Goal: Transaction & Acquisition: Purchase product/service

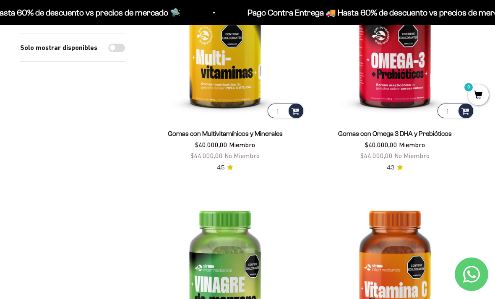
scroll to position [414, 0]
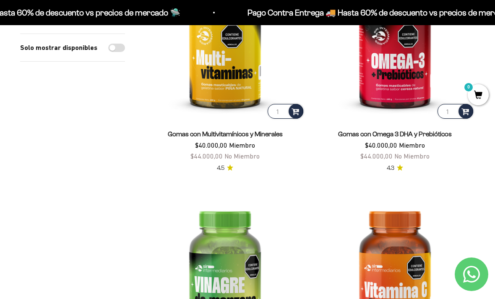
click at [294, 91] on img at bounding box center [225, 41] width 160 height 160
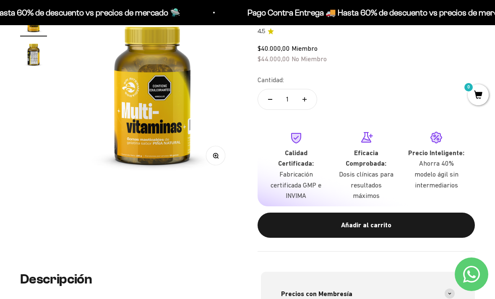
scroll to position [140, 0]
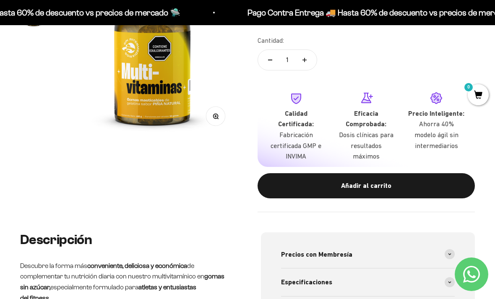
click at [384, 186] on button "Añadir al carrito" at bounding box center [365, 185] width 217 height 25
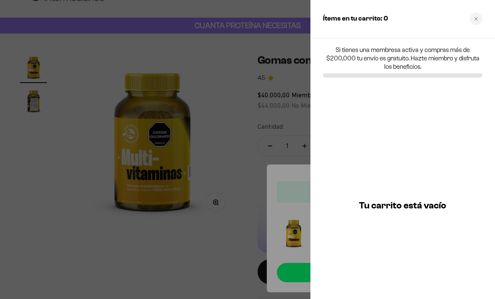
scroll to position [0, 0]
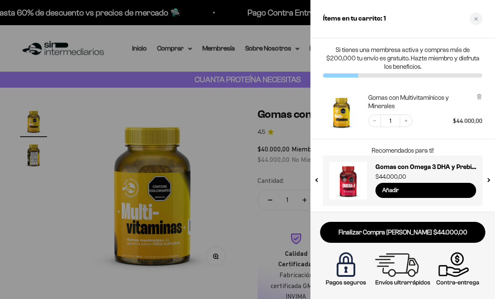
click at [441, 189] on input "Añadir" at bounding box center [425, 190] width 101 height 15
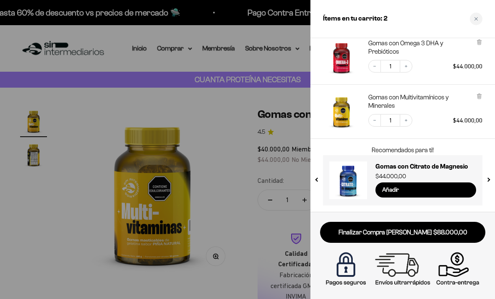
scroll to position [55, 0]
click at [415, 191] on input "Añadir" at bounding box center [425, 189] width 101 height 15
click at [80, 98] on div at bounding box center [247, 149] width 495 height 299
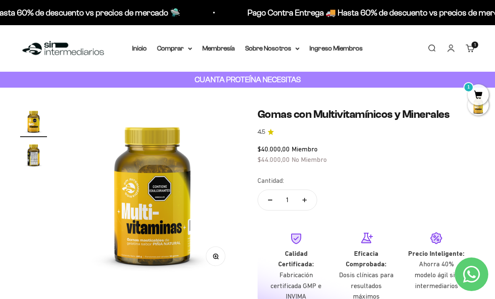
click at [165, 44] on summary "Comprar" at bounding box center [174, 48] width 35 height 11
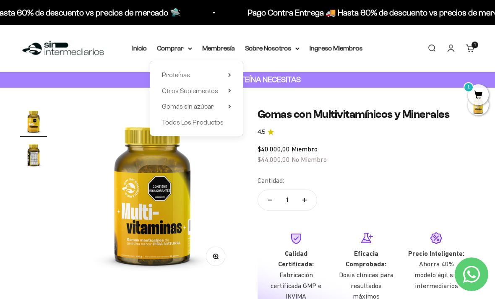
click at [164, 93] on span "Otros Suplementos" at bounding box center [190, 90] width 56 height 7
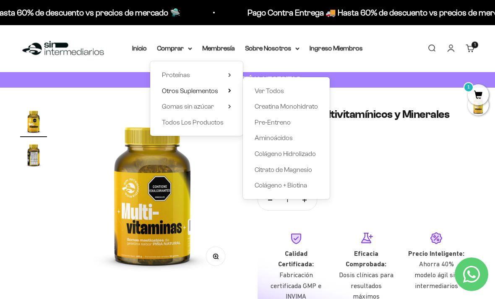
click at [273, 93] on span "Ver Todos" at bounding box center [268, 90] width 29 height 7
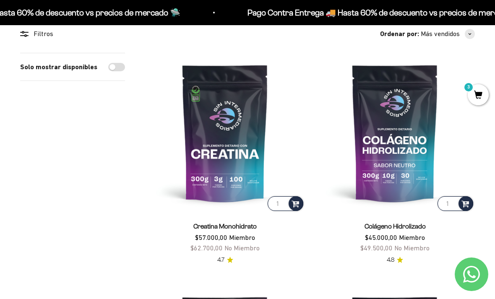
scroll to position [162, 0]
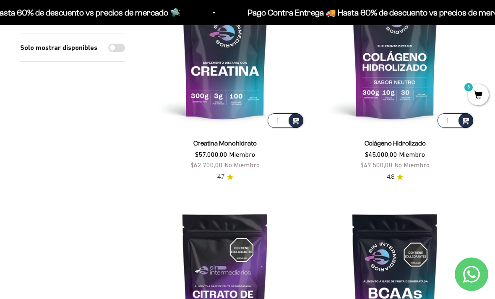
click at [295, 123] on span at bounding box center [295, 120] width 8 height 10
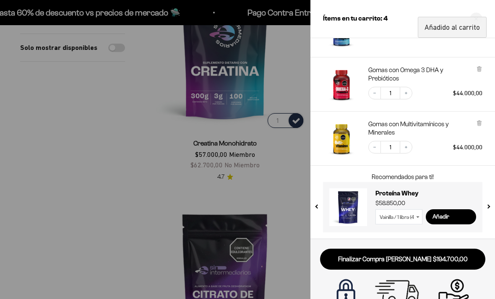
click at [74, 103] on div at bounding box center [247, 149] width 495 height 299
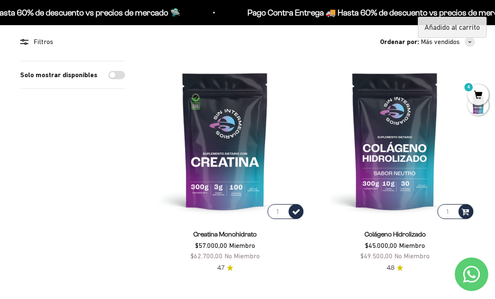
scroll to position [0, 0]
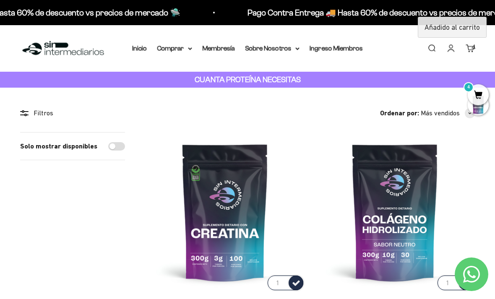
click at [171, 43] on summary "Comprar" at bounding box center [174, 48] width 35 height 11
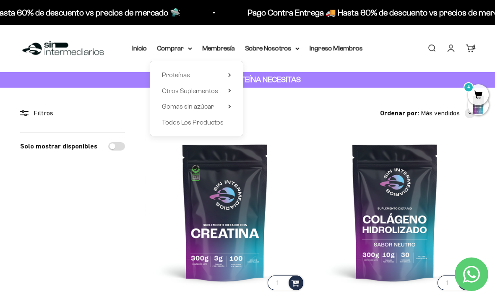
click at [165, 71] on span "Proteínas" at bounding box center [176, 74] width 28 height 7
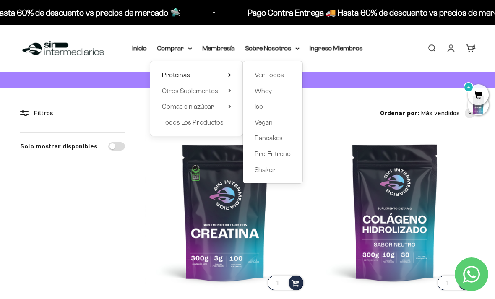
click at [261, 91] on span "Whey" at bounding box center [262, 90] width 17 height 7
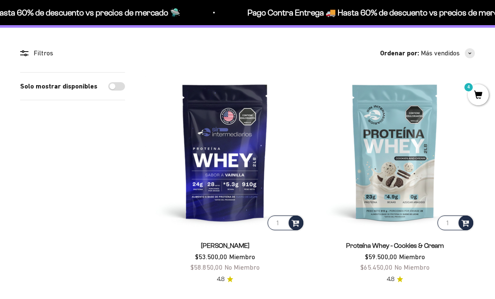
scroll to position [168, 0]
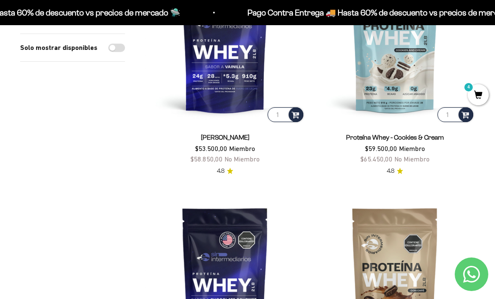
click at [230, 75] on img at bounding box center [225, 44] width 160 height 160
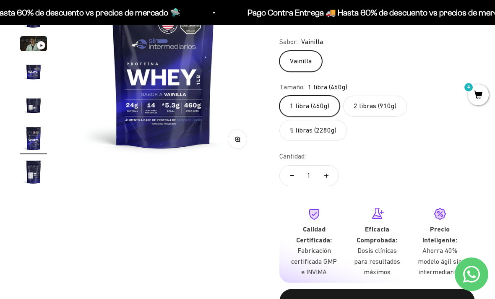
click at [378, 111] on label "2 libras (910g)" at bounding box center [375, 106] width 64 height 21
click at [279, 96] on input "2 libras (910g)" at bounding box center [279, 95] width 0 height 0
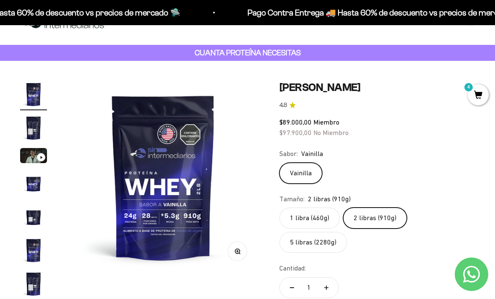
scroll to position [227, 0]
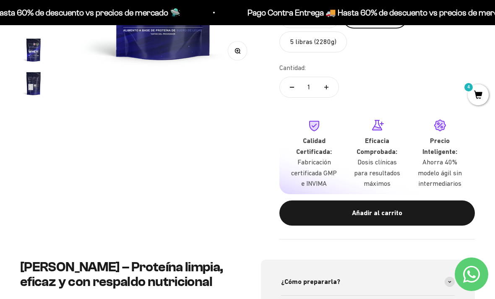
click at [392, 208] on div "Añadir al carrito" at bounding box center [377, 213] width 162 height 11
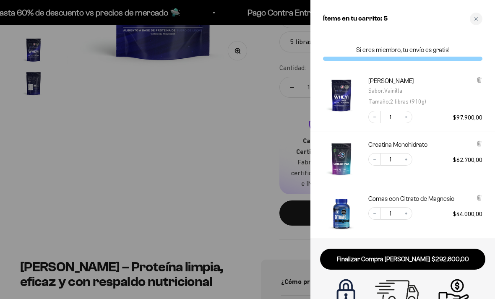
scroll to position [0, 0]
click at [427, 253] on link "Finalizar Compra [PERSON_NAME] $292.600,00" at bounding box center [402, 259] width 165 height 21
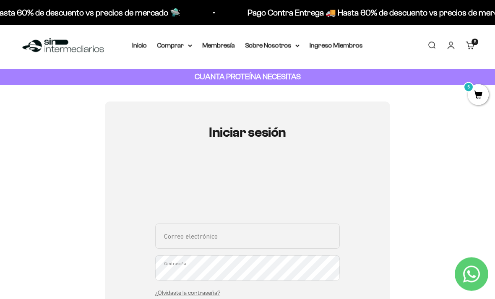
scroll to position [0, 0]
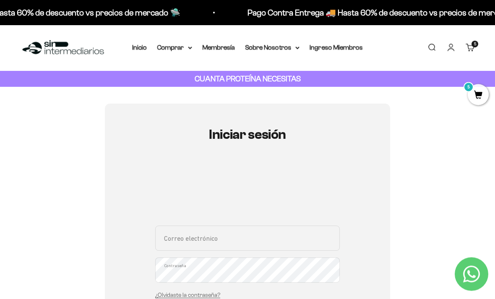
click at [471, 45] on cart-count "5 artículos 5" at bounding box center [474, 44] width 7 height 7
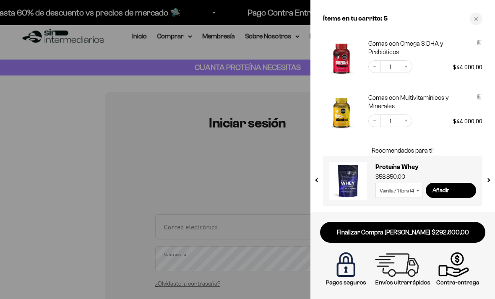
scroll to position [209, 0]
click at [70, 37] on div at bounding box center [247, 149] width 495 height 299
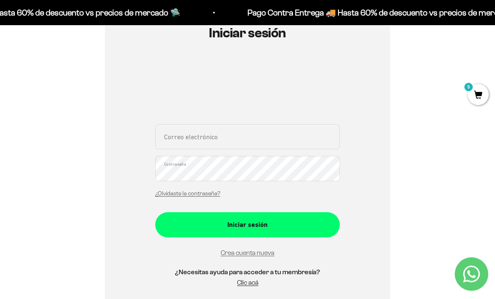
scroll to position [104, 0]
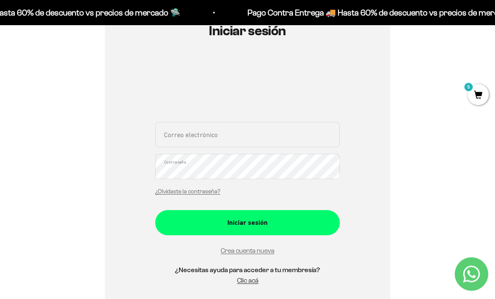
click at [265, 253] on link "Crea cuenta nueva" at bounding box center [248, 250] width 54 height 7
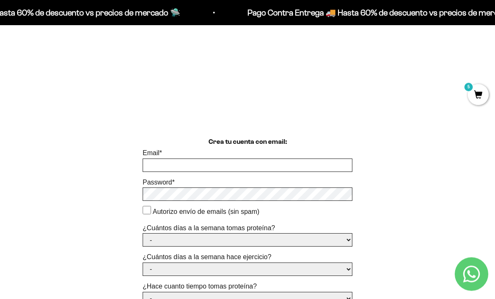
scroll to position [126, 0]
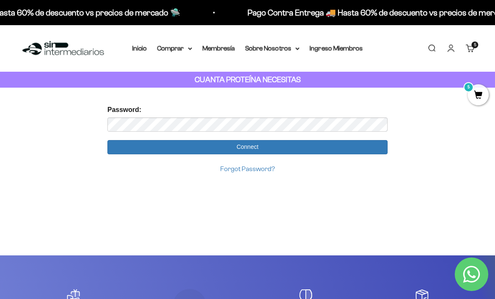
click at [472, 44] on cart-count "5 artículos 5" at bounding box center [474, 45] width 7 height 7
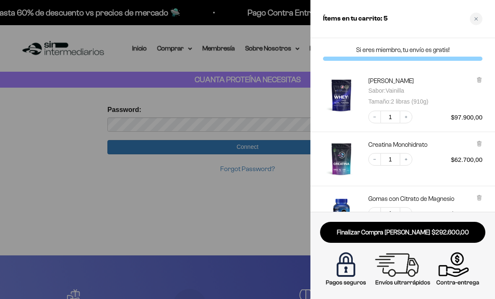
click at [52, 78] on div at bounding box center [247, 149] width 495 height 299
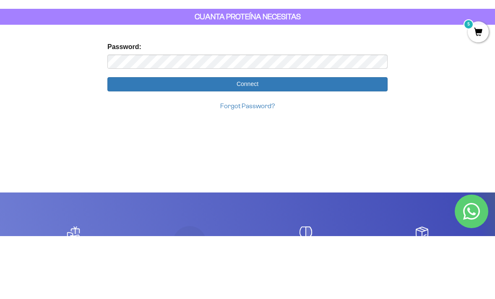
click at [344, 140] on input "Connect" at bounding box center [247, 147] width 280 height 14
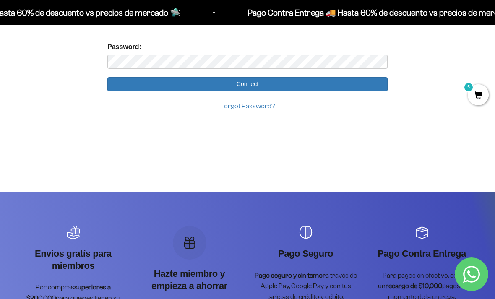
click at [332, 83] on input "Connect" at bounding box center [247, 84] width 280 height 14
click at [254, 79] on input "Connect" at bounding box center [247, 84] width 280 height 14
